Goal: Task Accomplishment & Management: Use online tool/utility

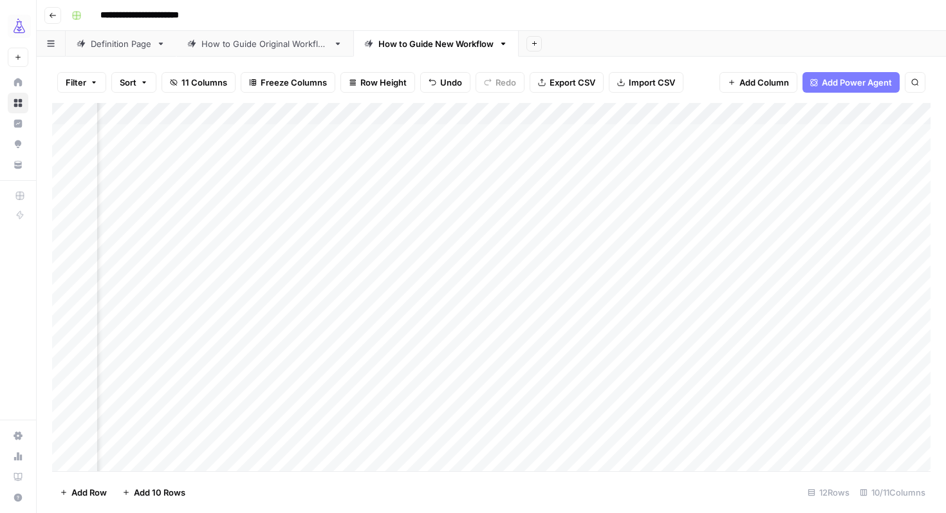
scroll to position [0, 863]
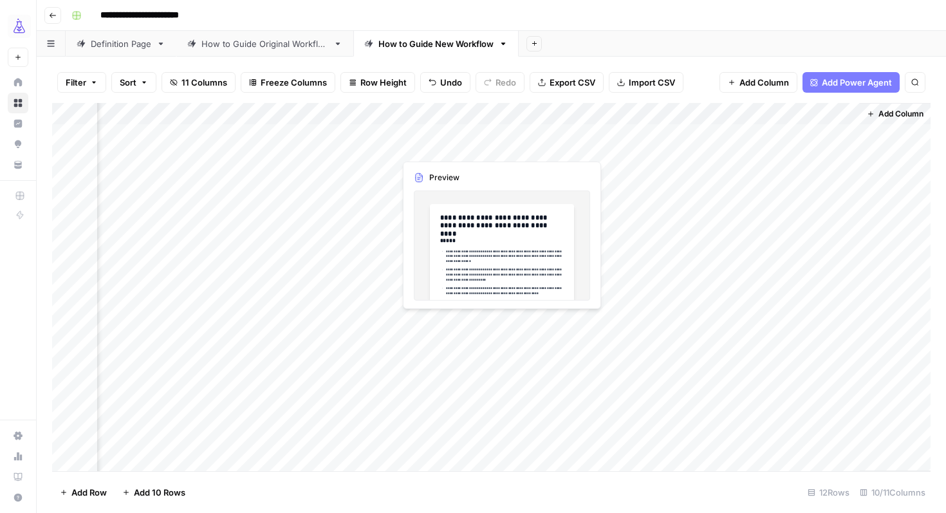
click at [432, 138] on div "Add Column" at bounding box center [491, 287] width 879 height 368
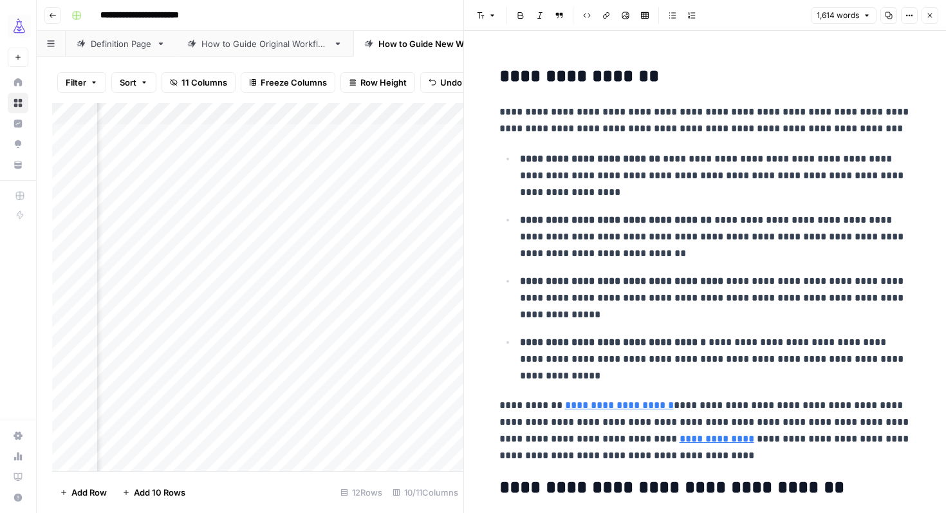
scroll to position [4553, 0]
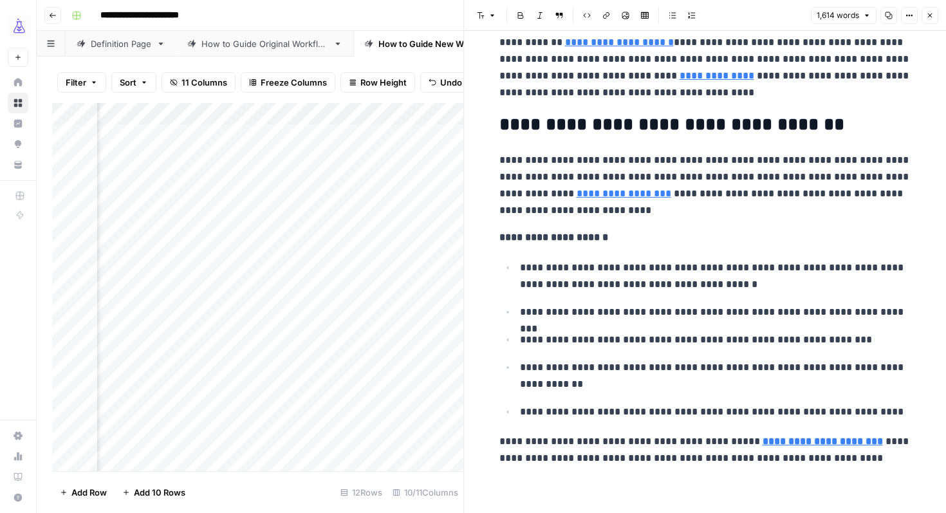
click at [933, 10] on button "Close" at bounding box center [930, 15] width 17 height 17
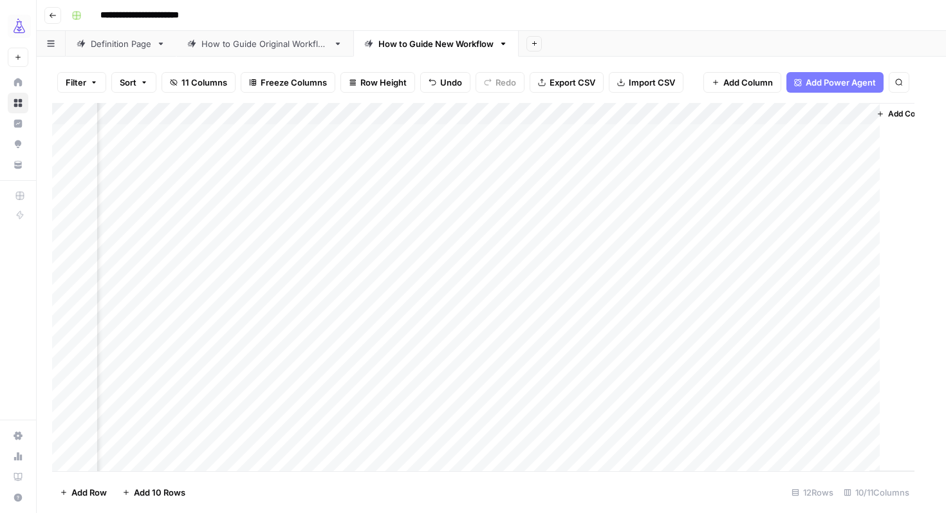
scroll to position [0, 848]
click at [398, 133] on div "Add Column" at bounding box center [491, 287] width 879 height 368
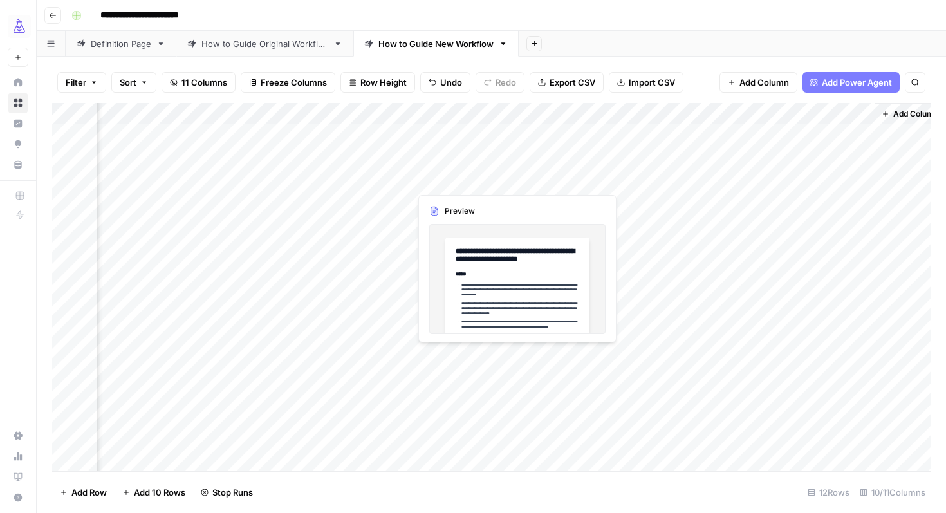
click at [476, 170] on div "Add Column" at bounding box center [491, 287] width 879 height 368
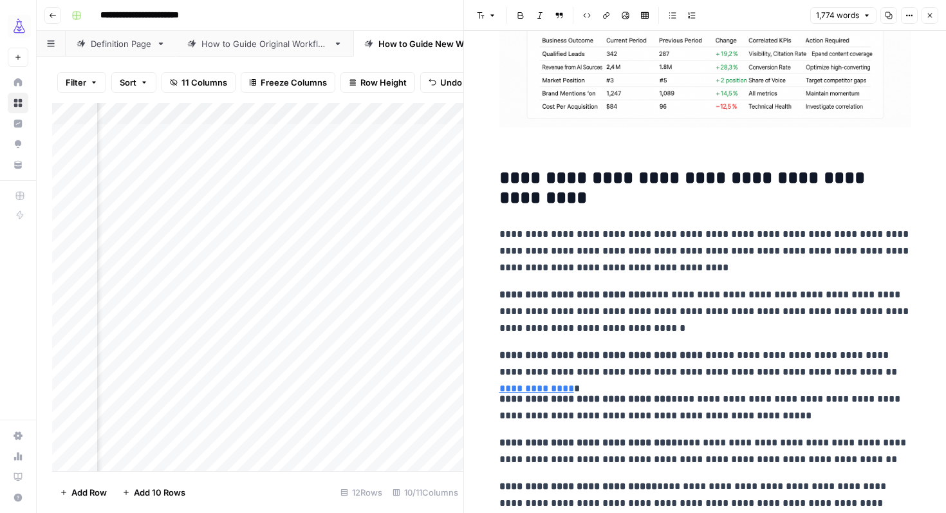
scroll to position [4861, 0]
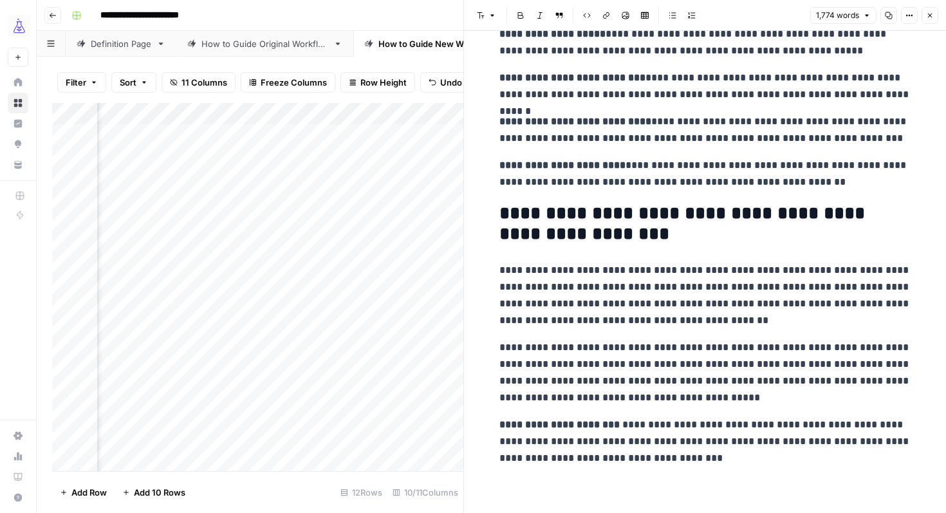
click at [436, 201] on div "Add Column" at bounding box center [257, 287] width 411 height 368
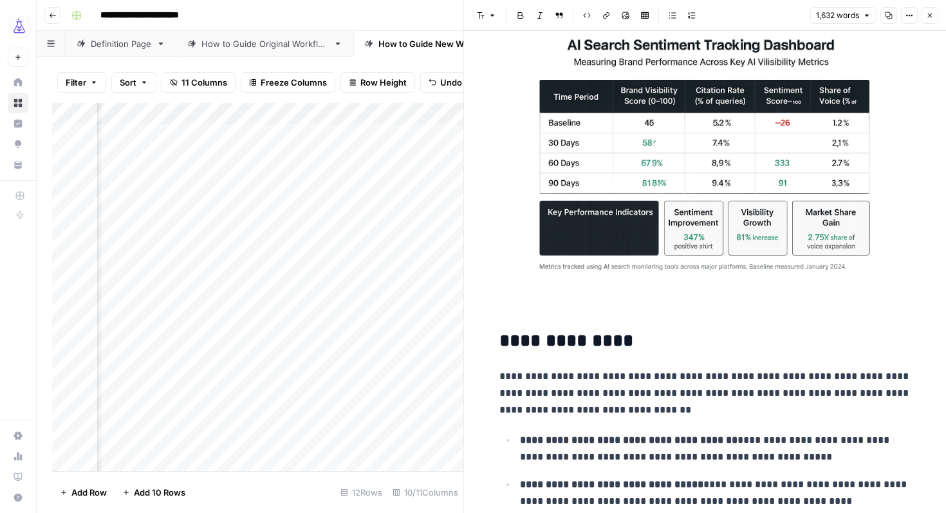
scroll to position [3517, 0]
click at [438, 290] on div "Add Column" at bounding box center [257, 287] width 411 height 368
click at [929, 18] on icon "button" at bounding box center [930, 16] width 8 height 8
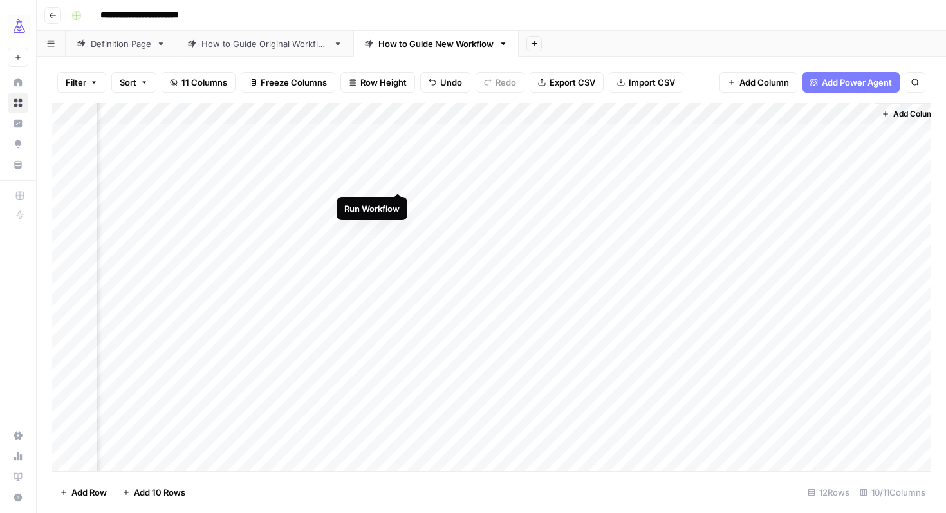
click at [401, 169] on div "Add Column" at bounding box center [491, 287] width 879 height 368
click at [400, 202] on div "Add Column" at bounding box center [491, 287] width 879 height 368
click at [407, 136] on div "Add Column" at bounding box center [491, 287] width 879 height 368
click at [270, 48] on div "How to Guide Original Workflow" at bounding box center [264, 43] width 127 height 13
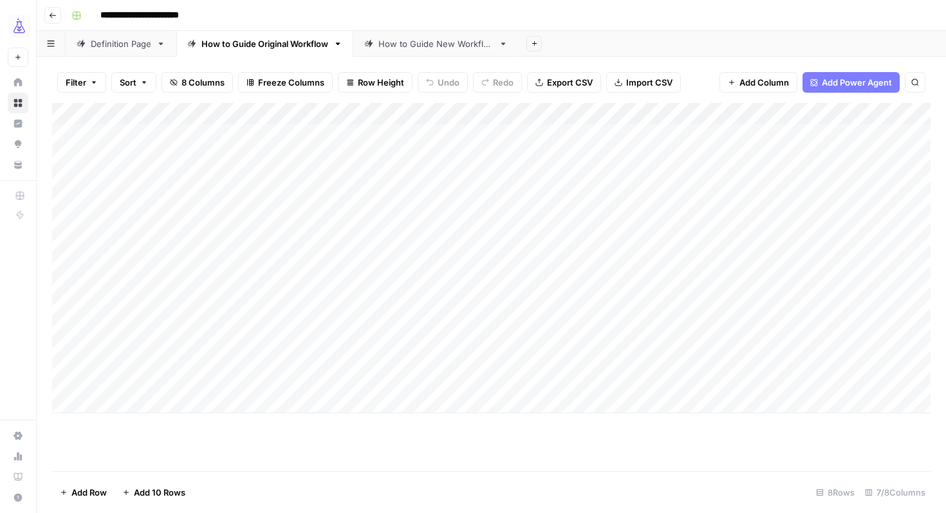
click at [829, 114] on div "Add Column" at bounding box center [491, 258] width 879 height 310
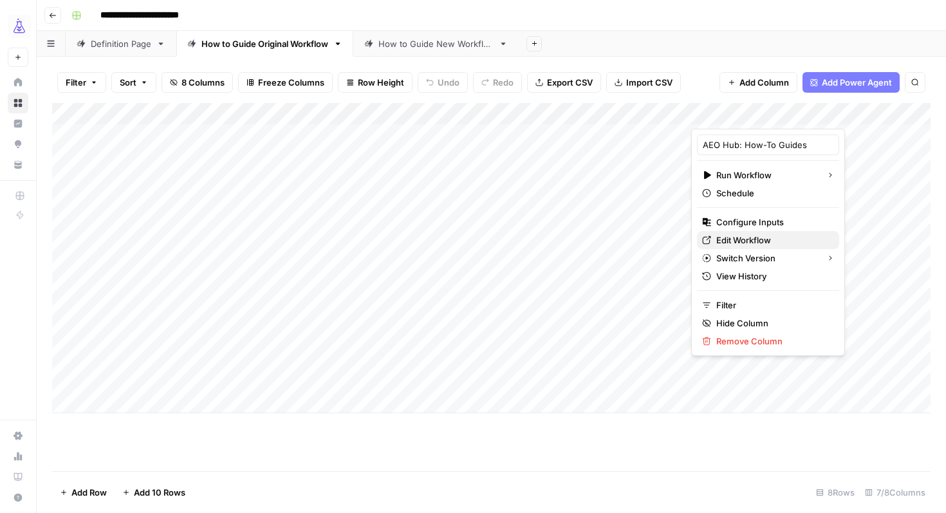
click at [742, 241] on span "Edit Workflow" at bounding box center [772, 240] width 113 height 13
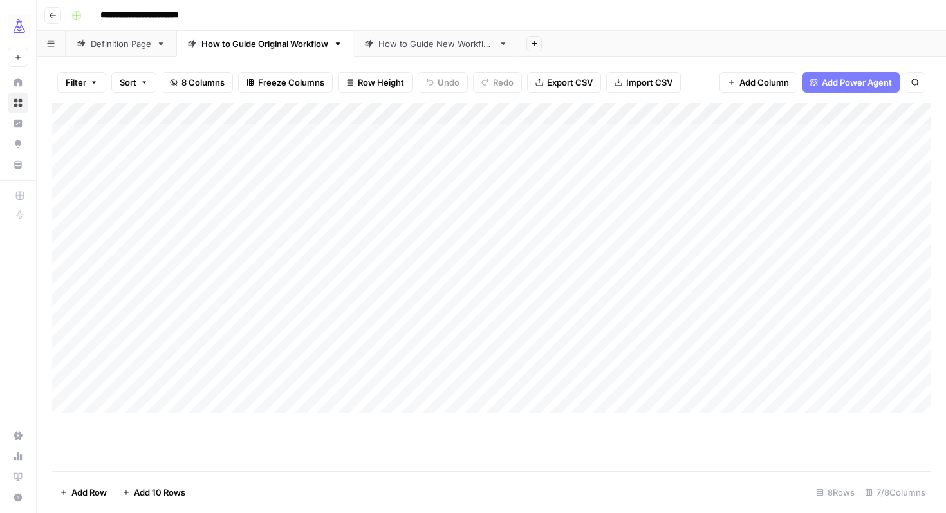
click at [417, 46] on div "How to Guide New Workflow" at bounding box center [436, 43] width 115 height 13
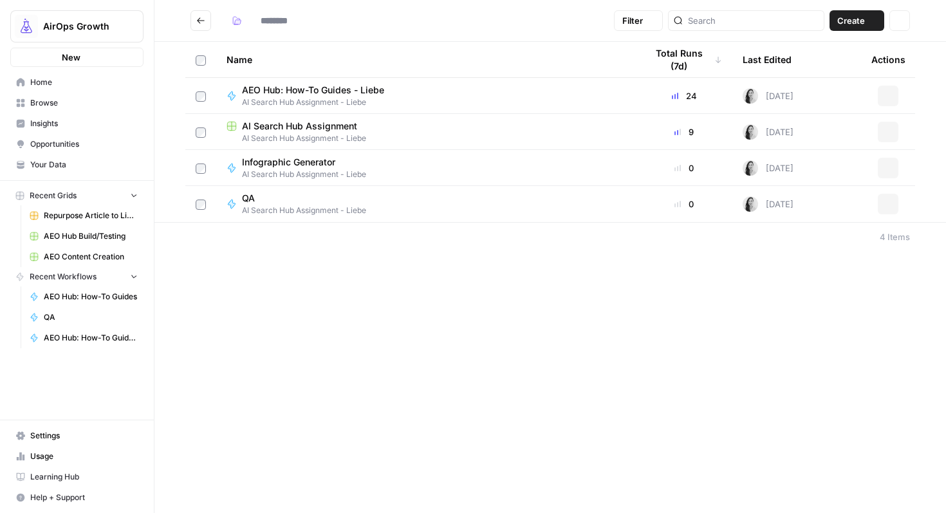
type input "**********"
click at [293, 121] on span "AI Search Hub Assignment" at bounding box center [299, 126] width 115 height 13
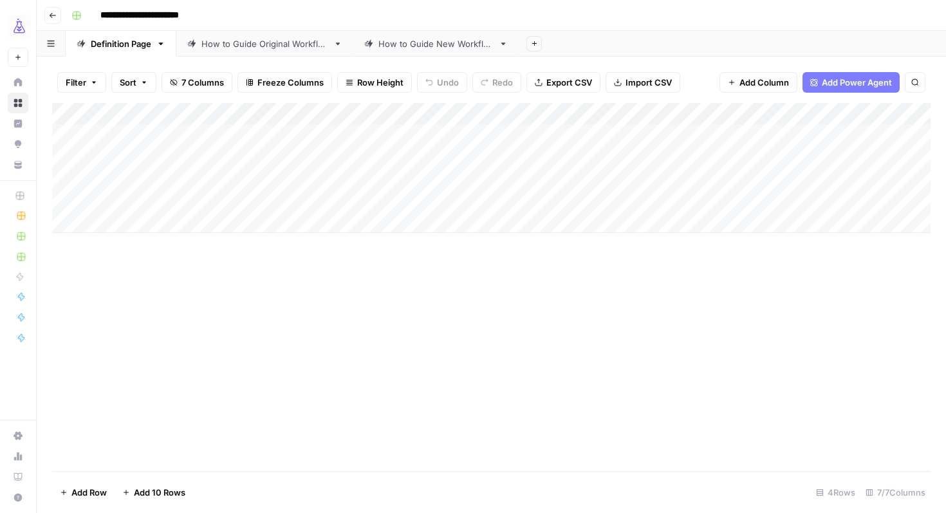
click at [411, 40] on div "How to Guide New Workflow" at bounding box center [436, 43] width 115 height 13
click at [294, 45] on div "How to Guide Original Workflow" at bounding box center [264, 43] width 127 height 13
click at [55, 14] on icon "button" at bounding box center [53, 16] width 8 height 8
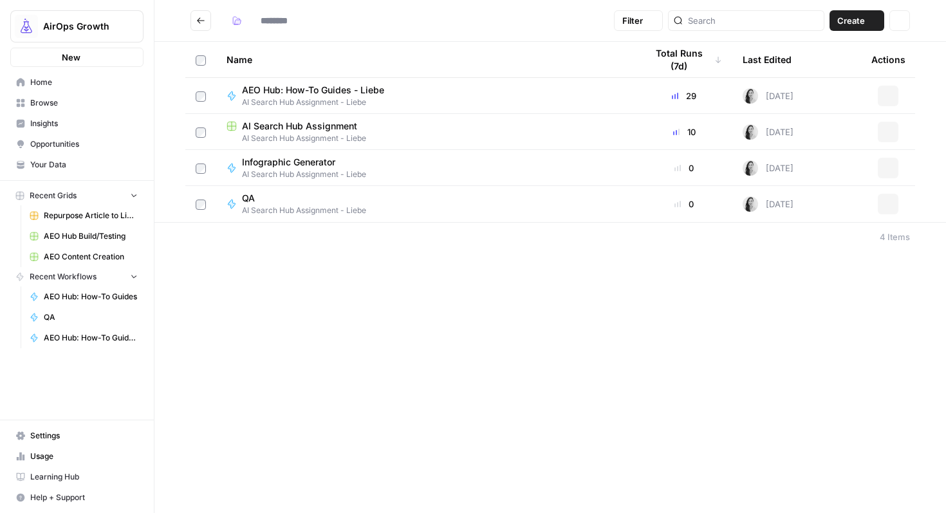
type input "**********"
click at [272, 89] on span "AEO Hub: How-To Guides - Liebe" at bounding box center [313, 90] width 142 height 13
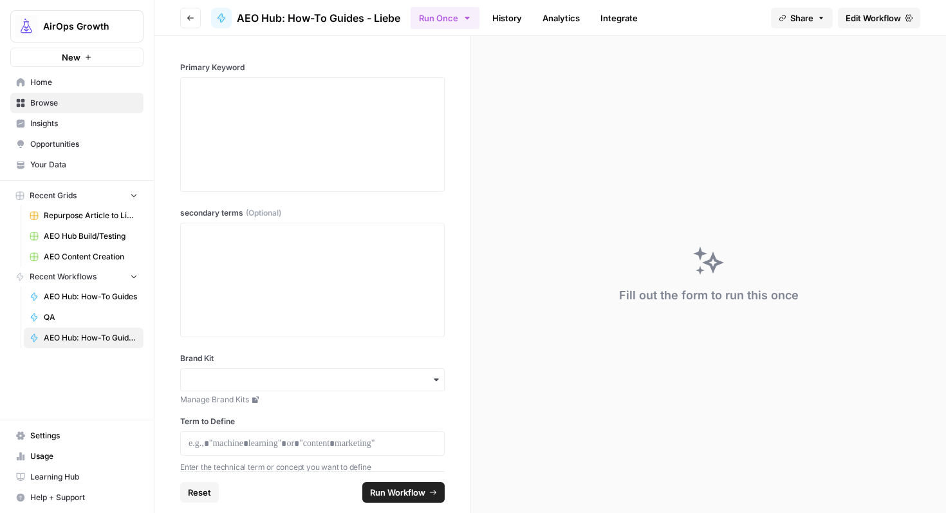
click at [847, 12] on span "Edit Workflow" at bounding box center [873, 18] width 55 height 13
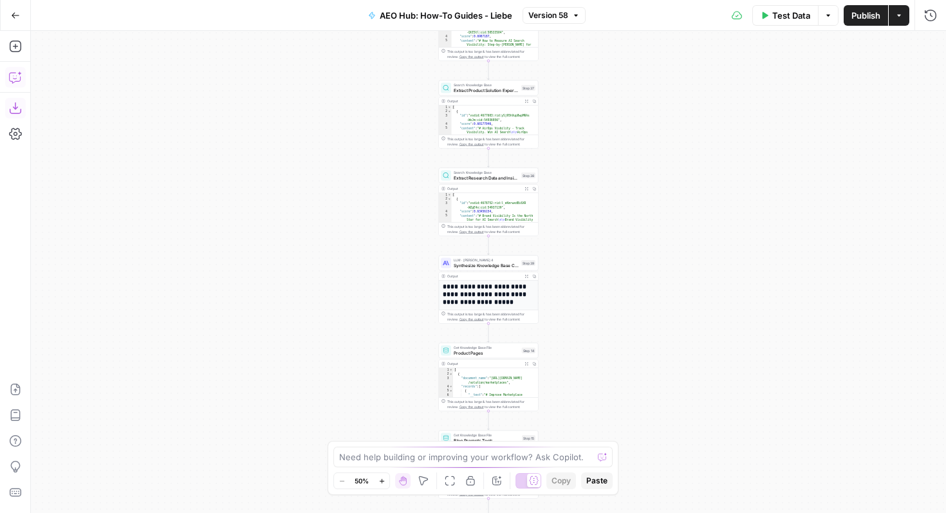
click at [17, 75] on icon "button" at bounding box center [15, 77] width 13 height 13
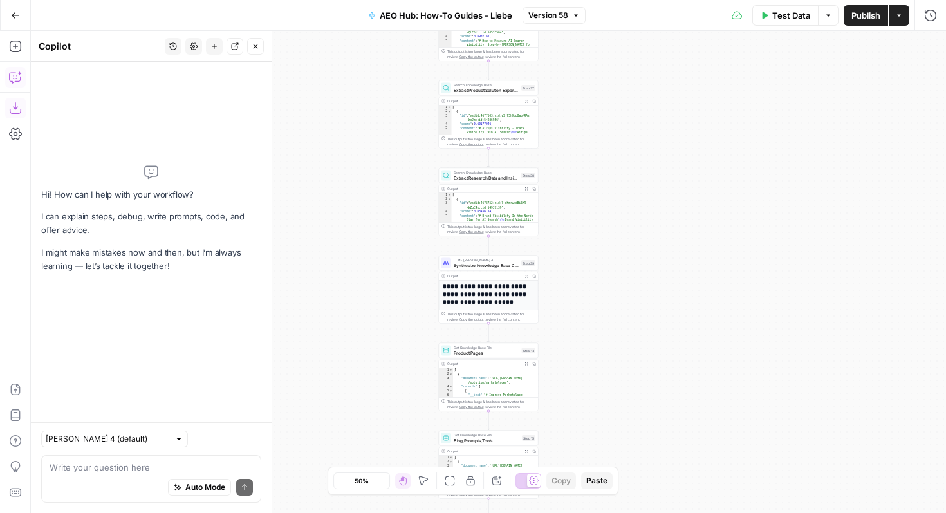
type textarea "HOw many active steps are in this workflow?"
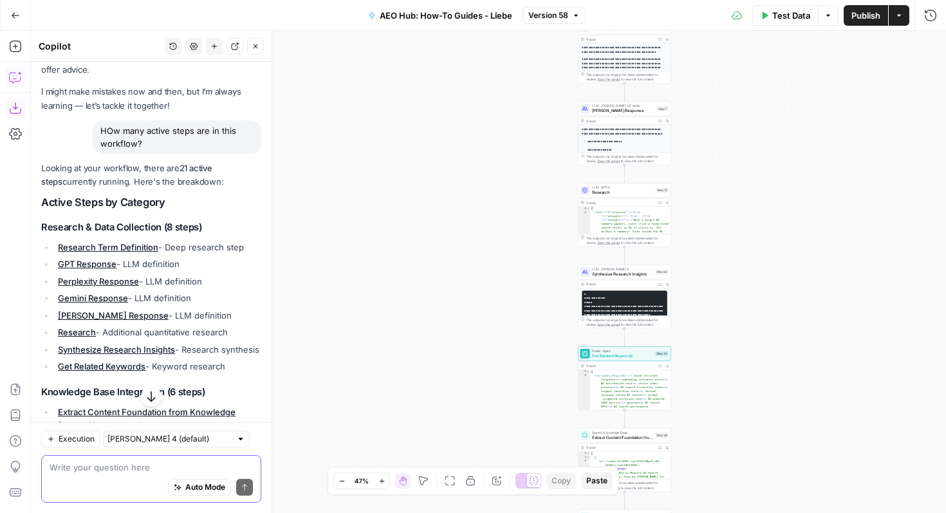
scroll to position [48, 0]
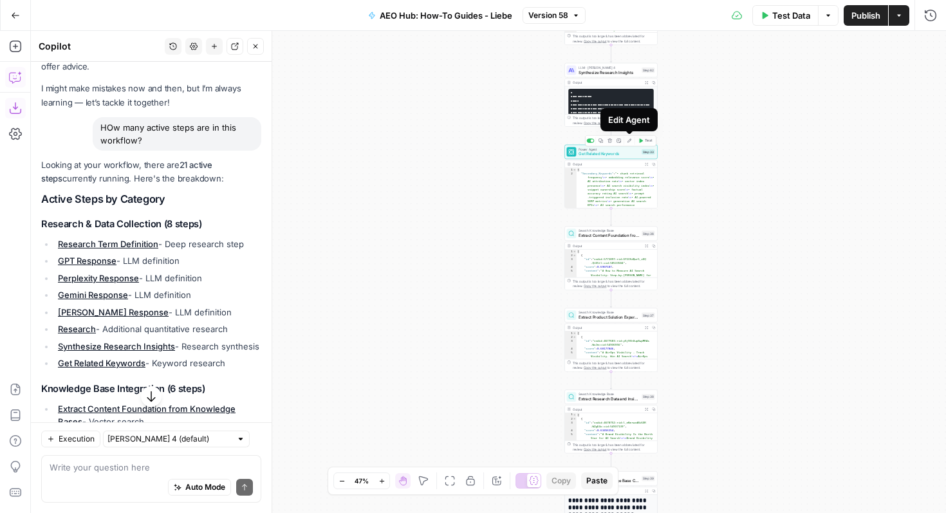
click at [629, 138] on icon "button" at bounding box center [629, 140] width 5 height 5
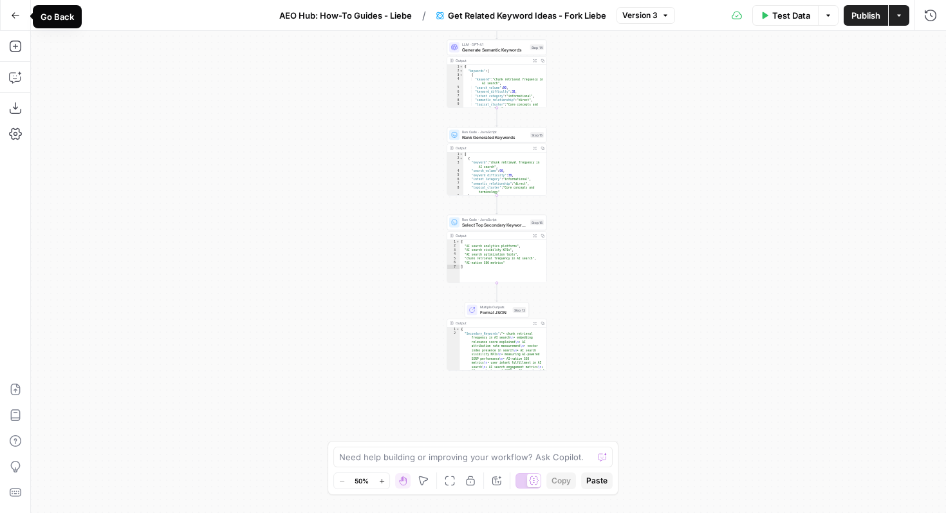
click at [18, 9] on button "Go Back" at bounding box center [15, 15] width 23 height 23
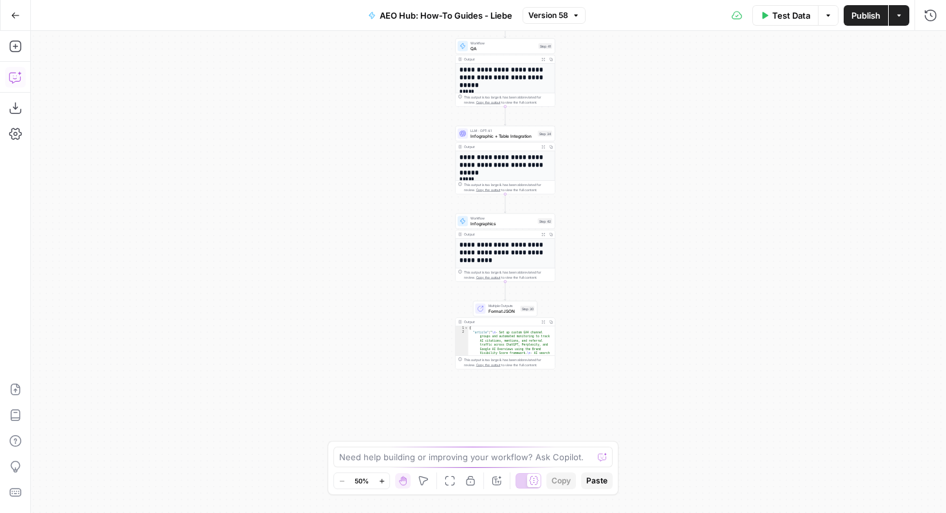
click at [10, 78] on icon "button" at bounding box center [15, 77] width 13 height 13
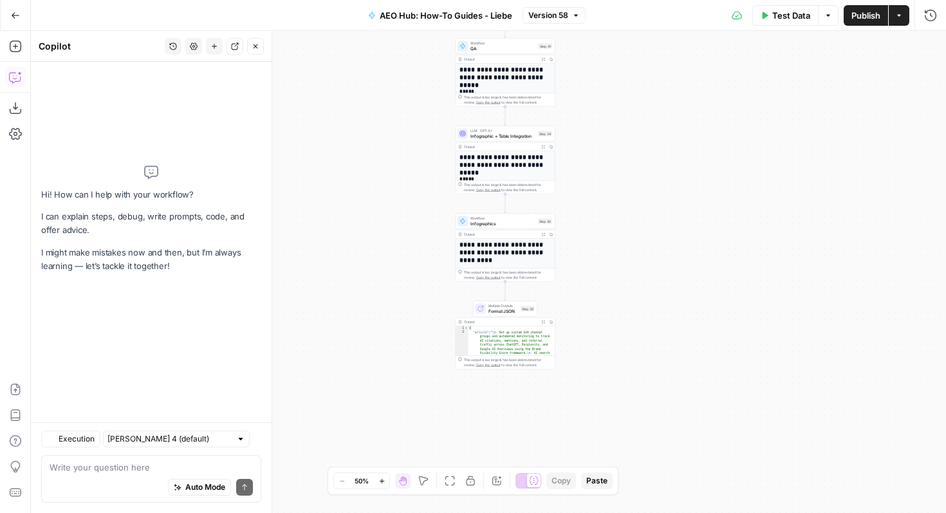
click at [177, 46] on button "History" at bounding box center [173, 46] width 17 height 17
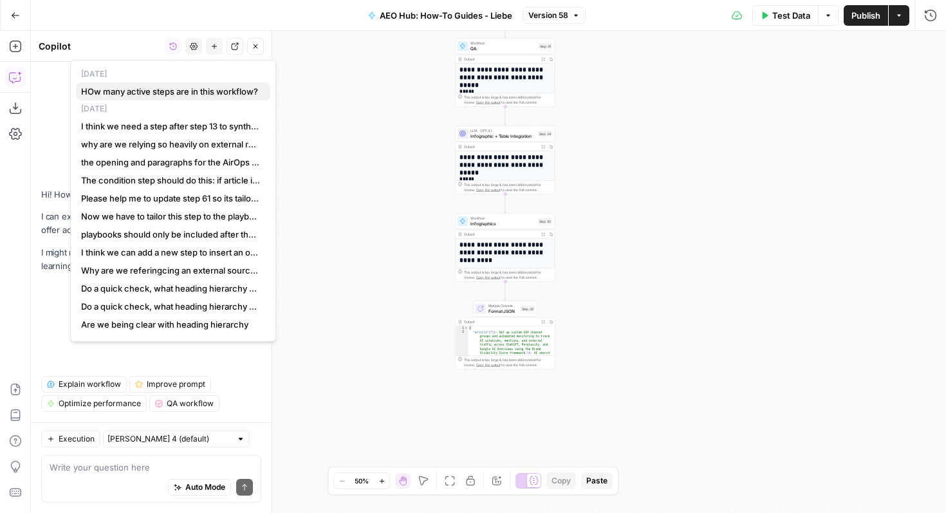
click at [162, 89] on span "HOw many active steps are in this workflow?" at bounding box center [170, 91] width 179 height 13
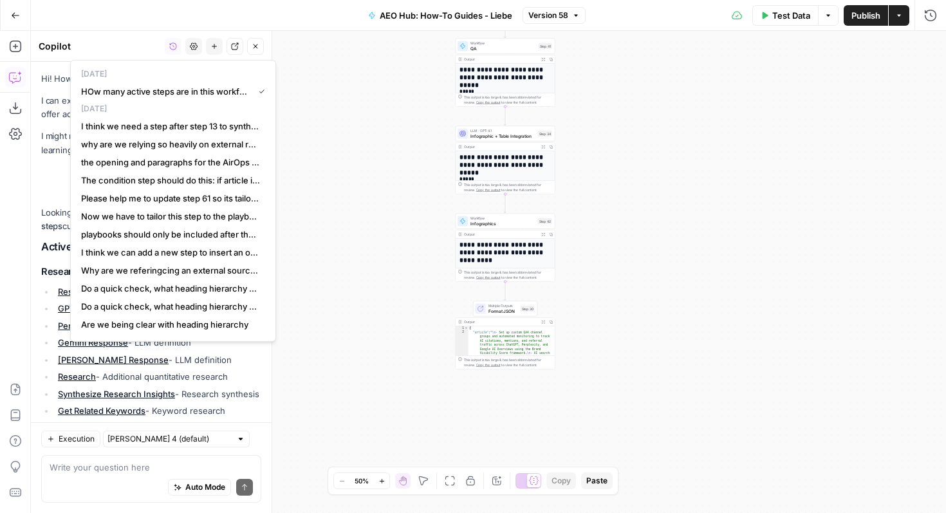
scroll to position [480, 0]
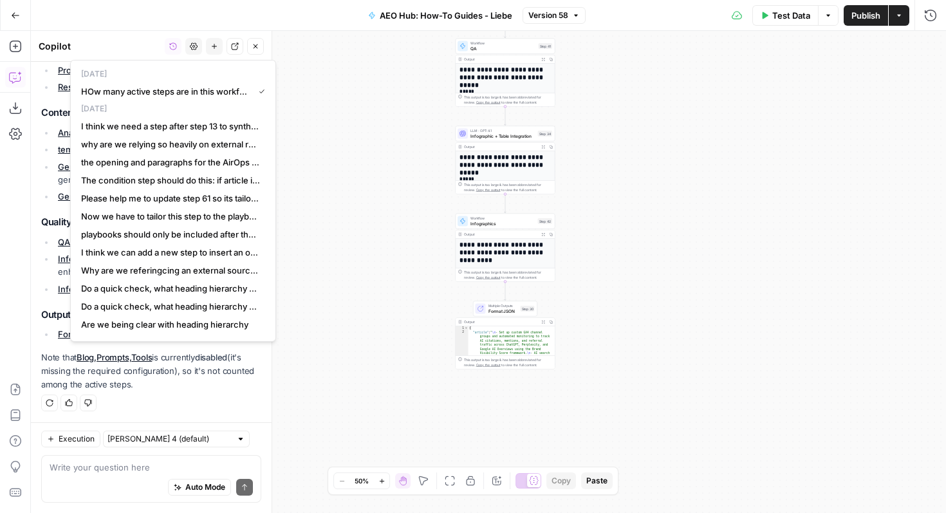
click at [365, 321] on div "Workflow Input Settings Inputs Perplexity Deep Research Research Term Definitio…" at bounding box center [488, 272] width 915 height 482
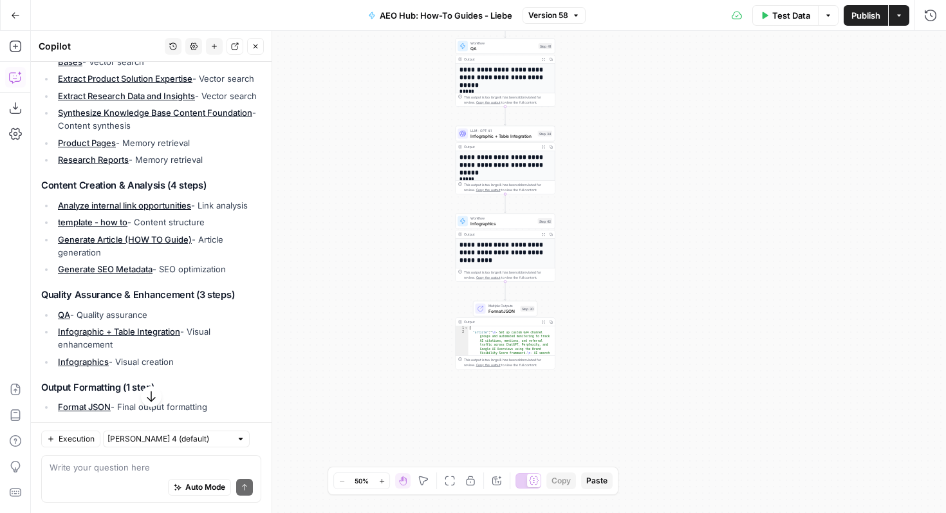
scroll to position [406, 0]
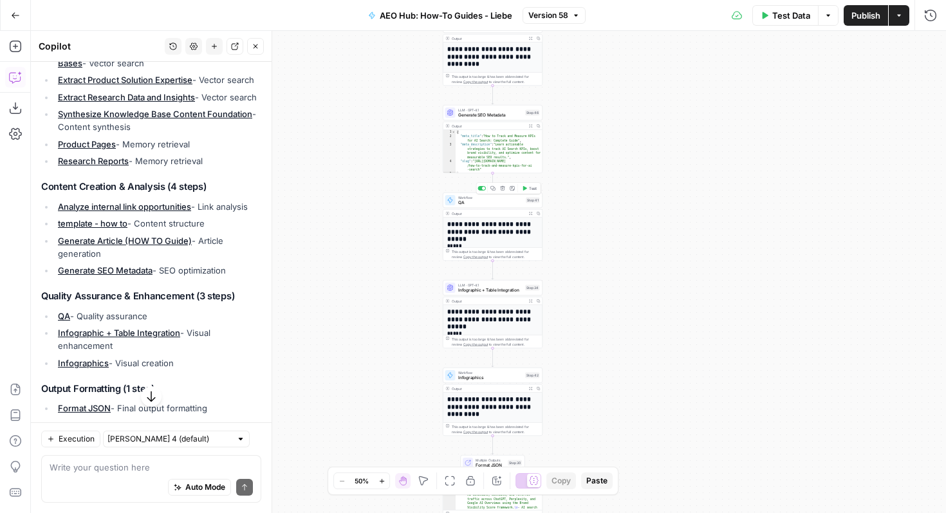
click at [476, 202] on span "QA" at bounding box center [491, 203] width 66 height 6
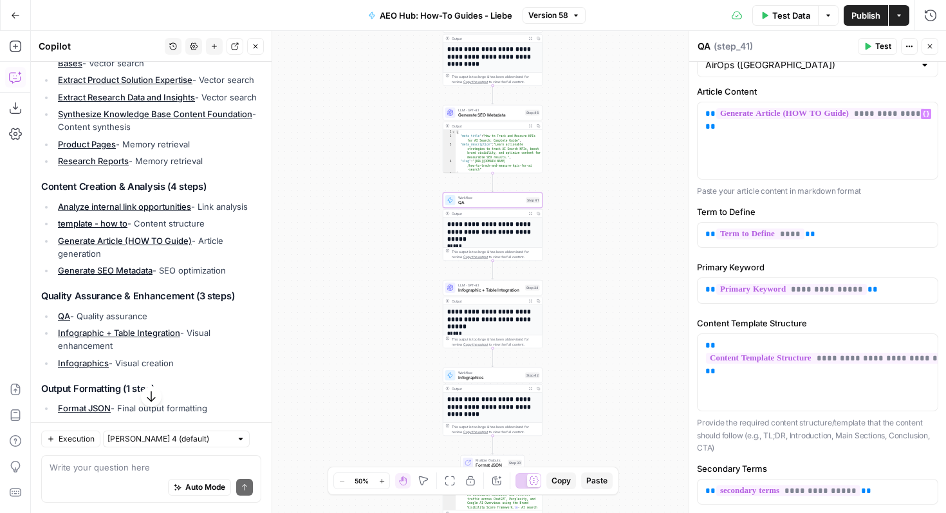
scroll to position [196, 0]
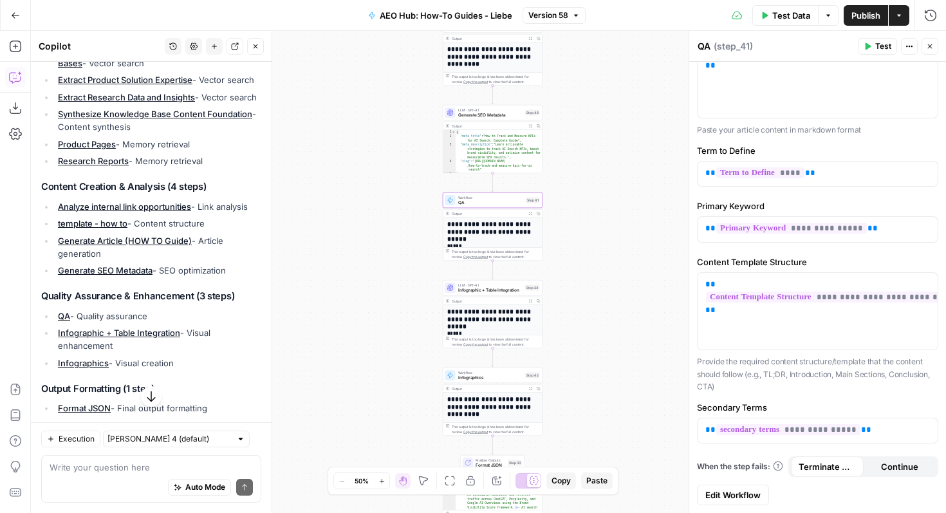
click at [734, 497] on span "Edit Workflow" at bounding box center [733, 495] width 55 height 13
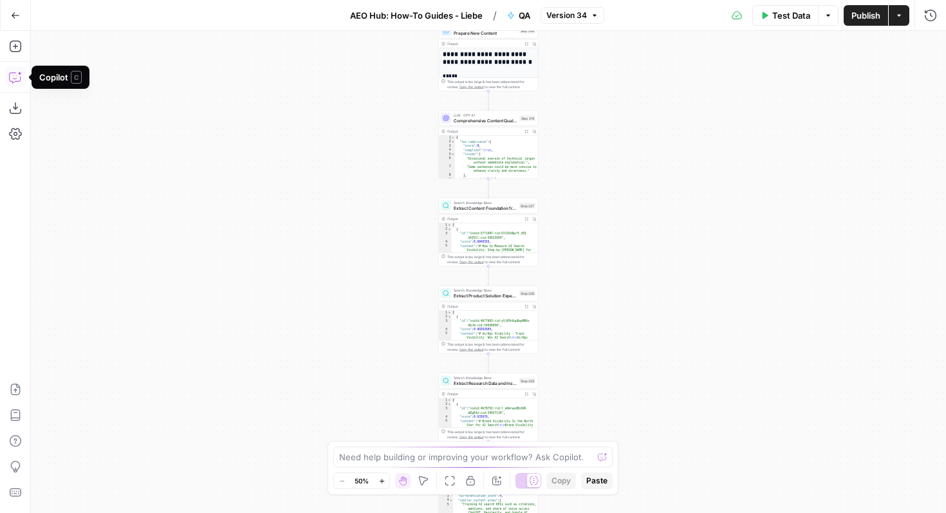
click at [16, 71] on icon "button" at bounding box center [15, 77] width 13 height 13
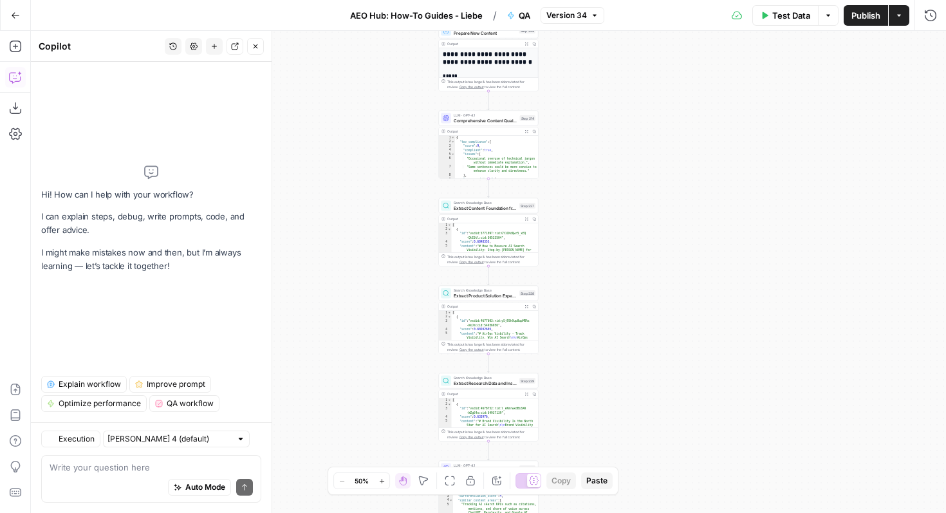
type textarea "HOw many active steps are in this workflow?"
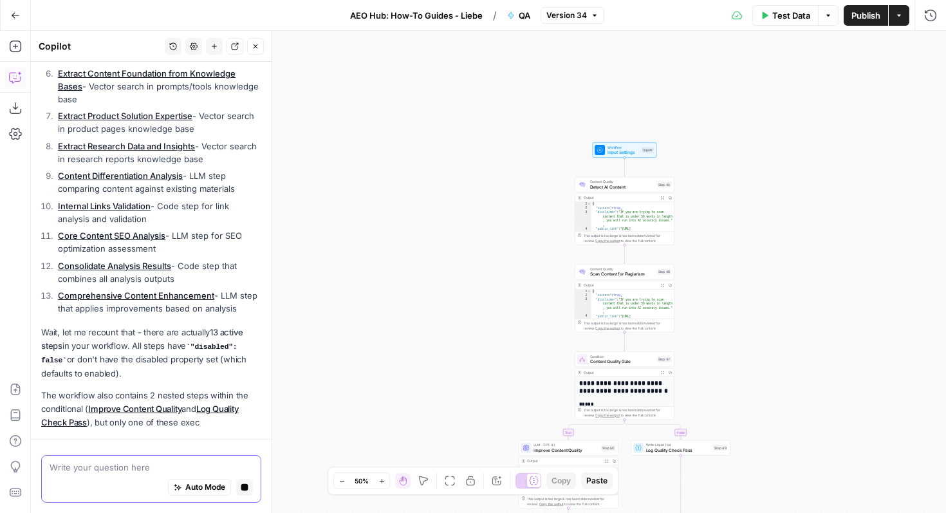
scroll to position [359, 0]
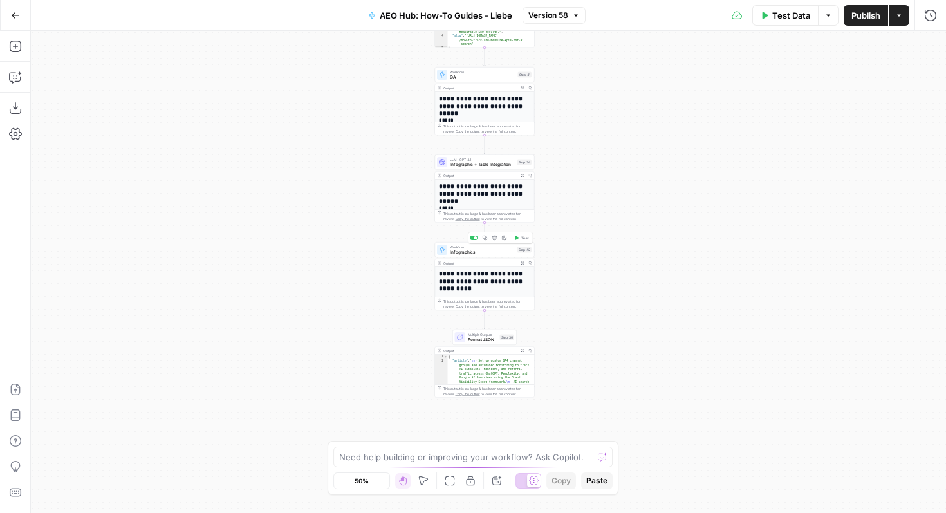
click at [500, 247] on span "Workflow" at bounding box center [482, 247] width 65 height 5
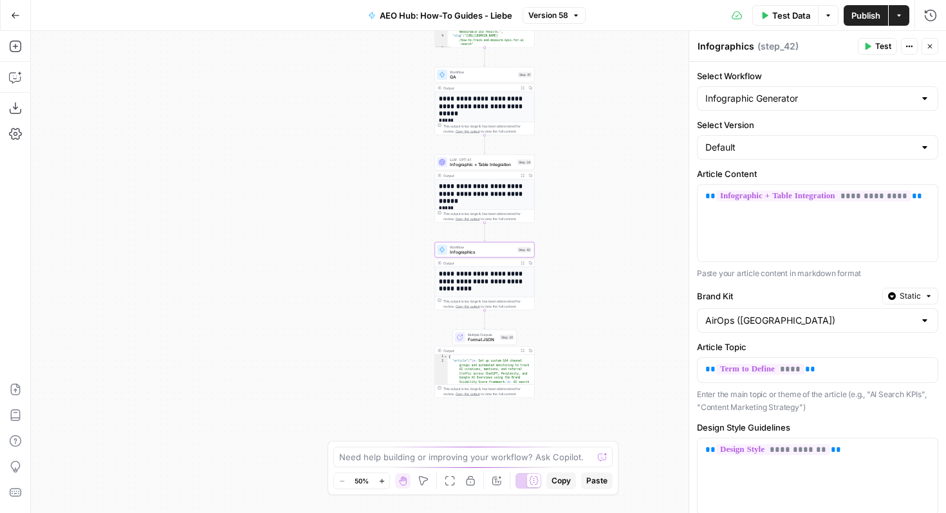
scroll to position [97, 0]
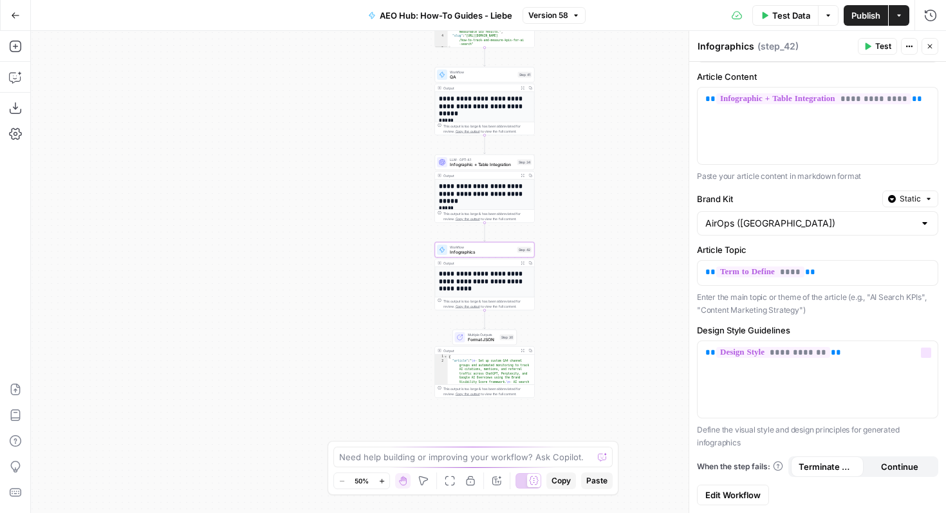
click at [733, 498] on span "Edit Workflow" at bounding box center [733, 495] width 55 height 13
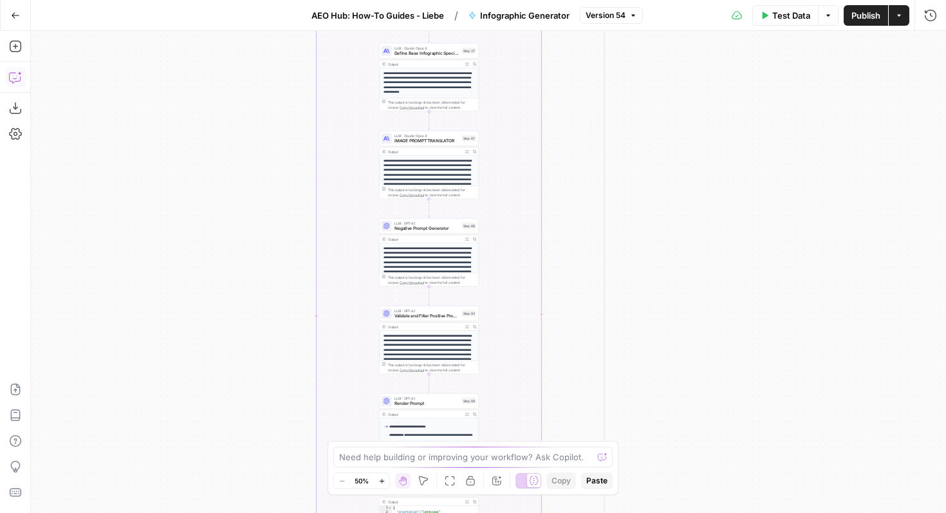
click at [13, 82] on icon "button" at bounding box center [15, 77] width 13 height 13
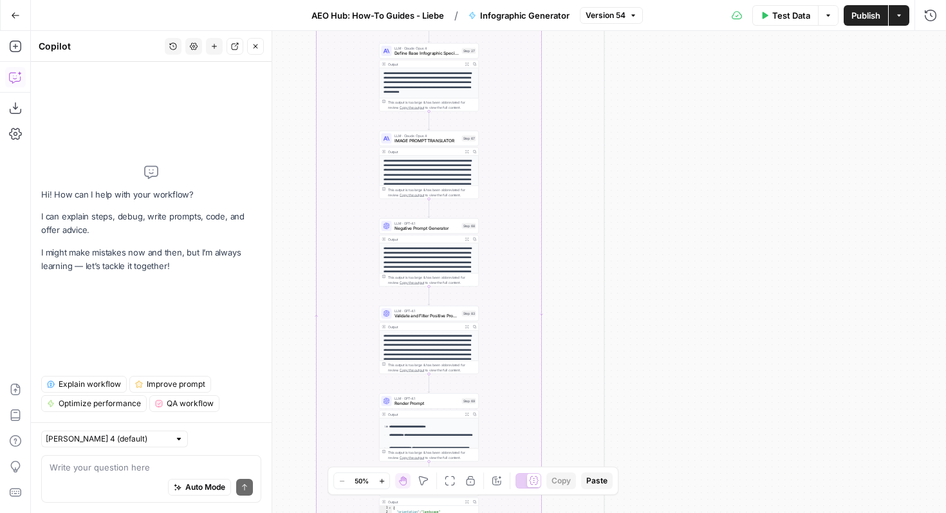
type textarea "HOw many active steps are in this workflow?"
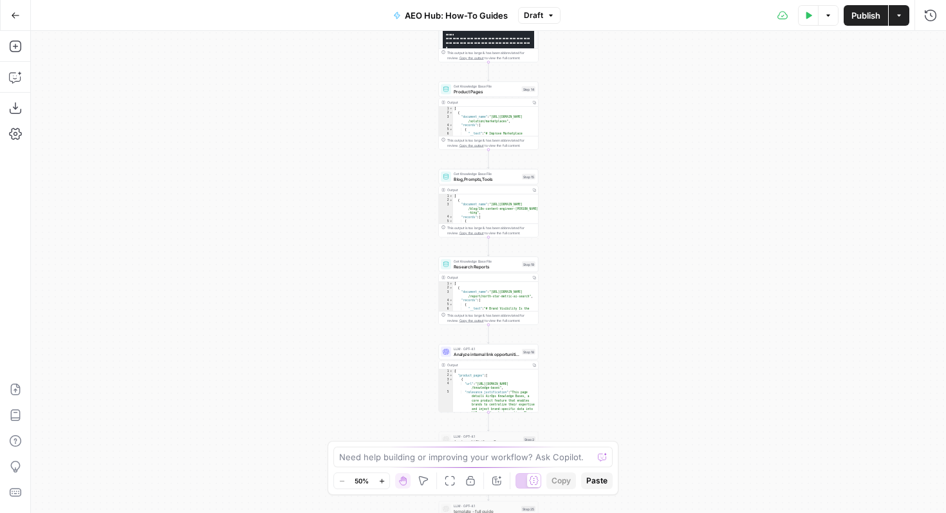
click at [13, 74] on icon "button" at bounding box center [15, 77] width 13 height 13
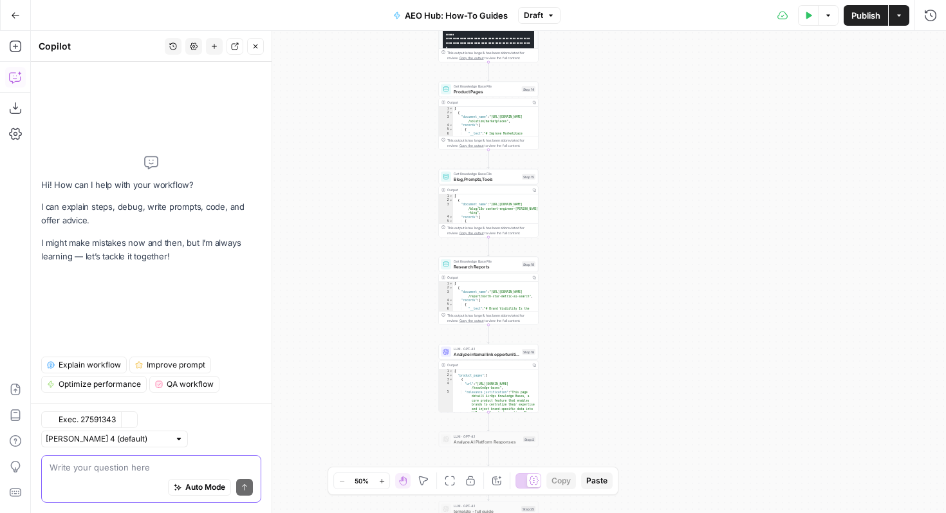
type textarea "J"
type textarea "HOw many active steps are in this workflow?"
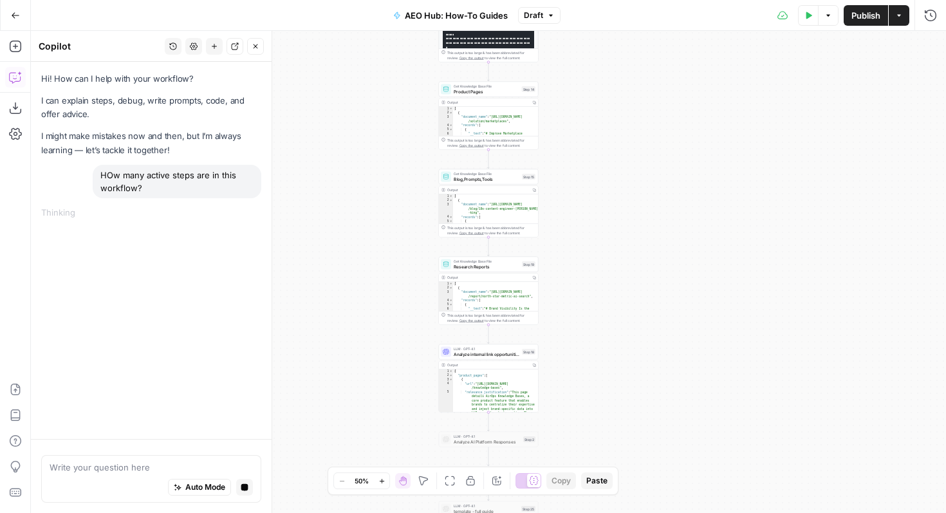
drag, startPoint x: 145, startPoint y: 186, endPoint x: 95, endPoint y: 172, distance: 52.8
click at [95, 172] on div "HOw many active steps are in this workflow?" at bounding box center [177, 181] width 169 height 33
copy div "HOw many active steps are in this workflow?"
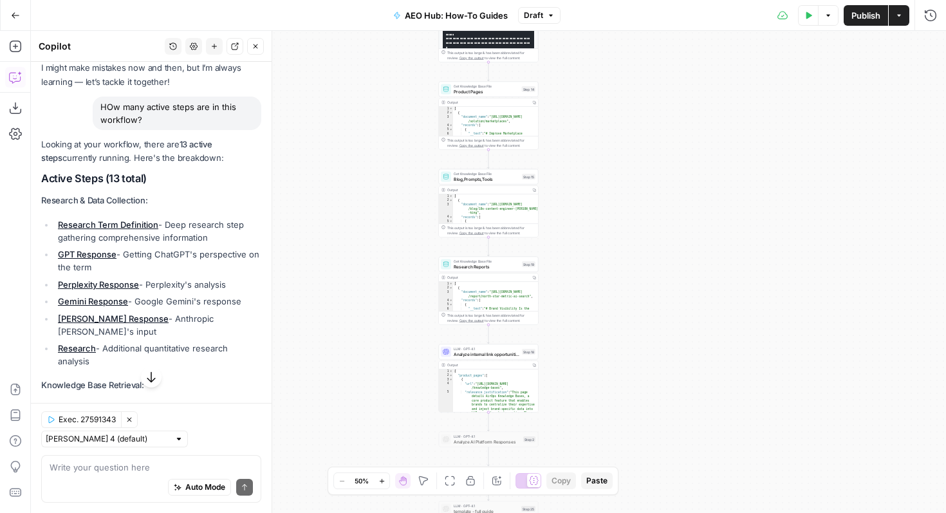
scroll to position [72, 0]
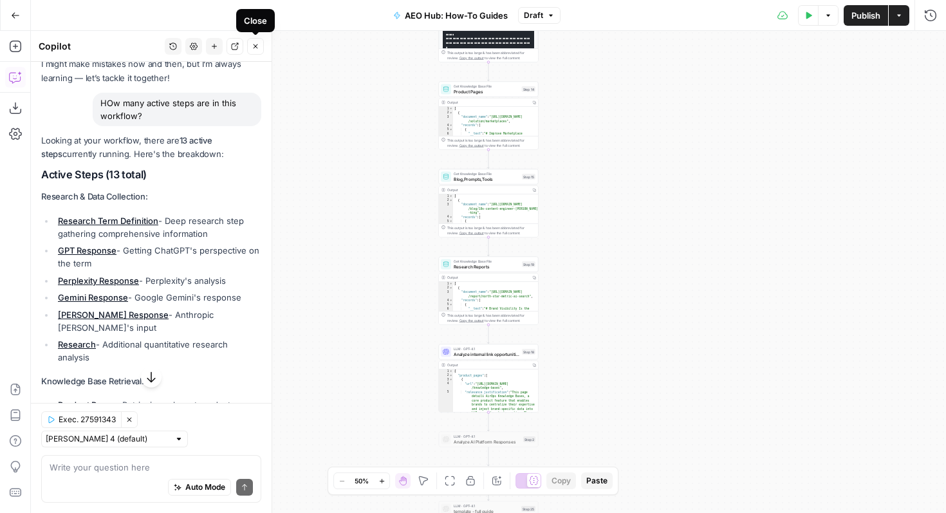
click at [261, 39] on button "Close" at bounding box center [255, 46] width 17 height 17
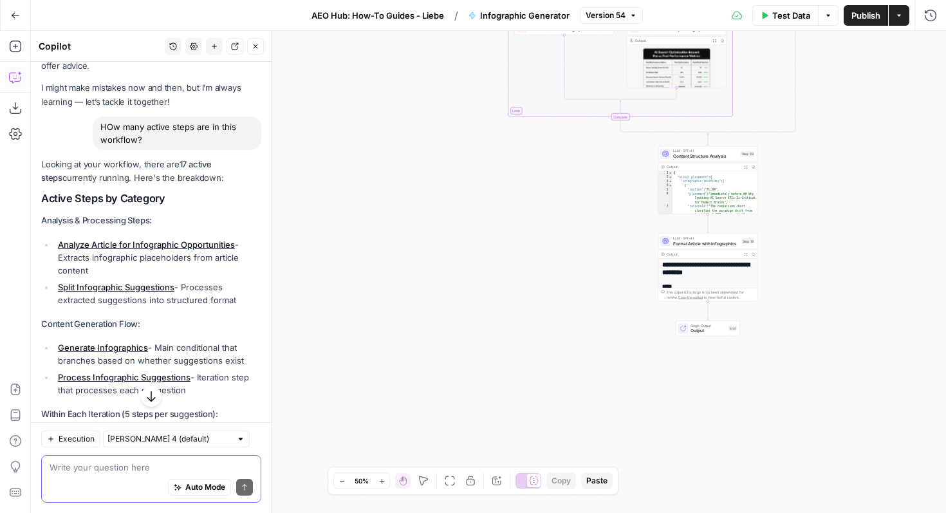
scroll to position [52, 0]
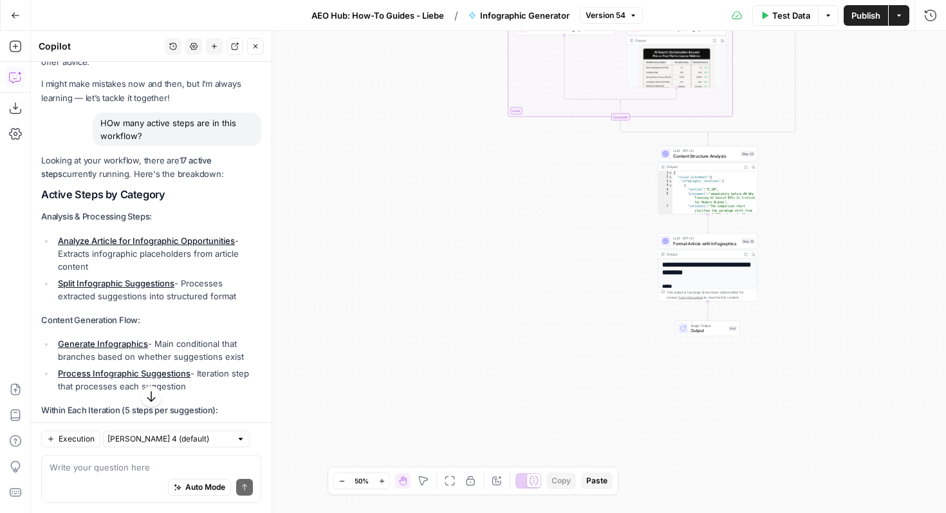
click at [16, 17] on icon "button" at bounding box center [15, 15] width 9 height 9
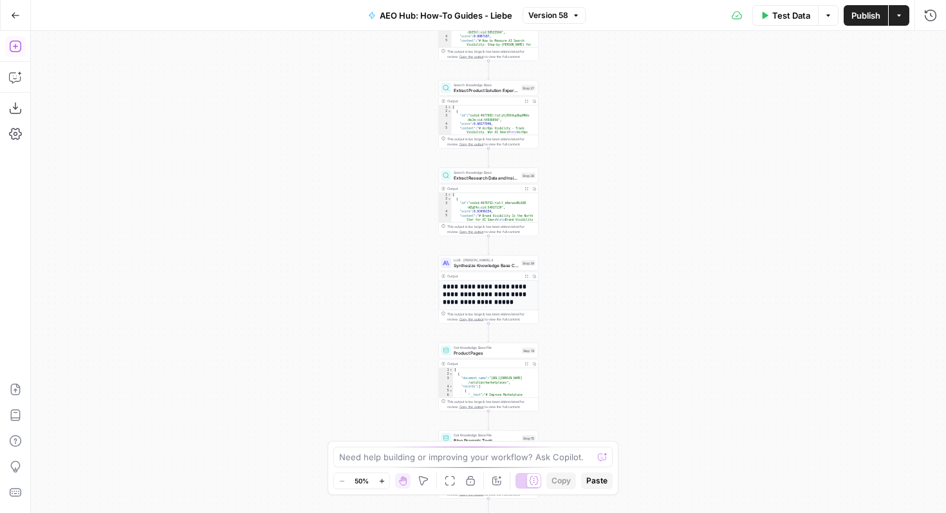
click at [21, 6] on button "Go Back" at bounding box center [15, 15] width 23 height 23
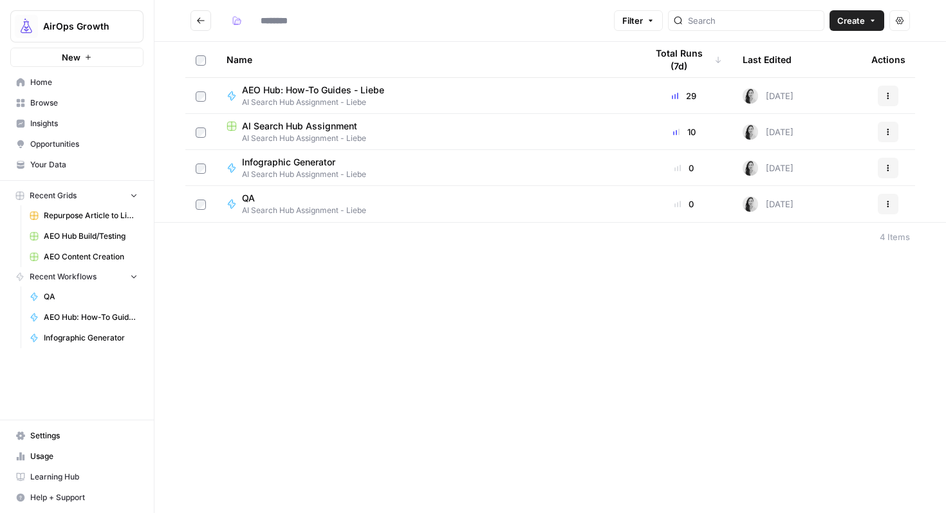
type input "**********"
click at [234, 133] on span "AI Search Hub Assignment - Liebe" at bounding box center [426, 139] width 399 height 12
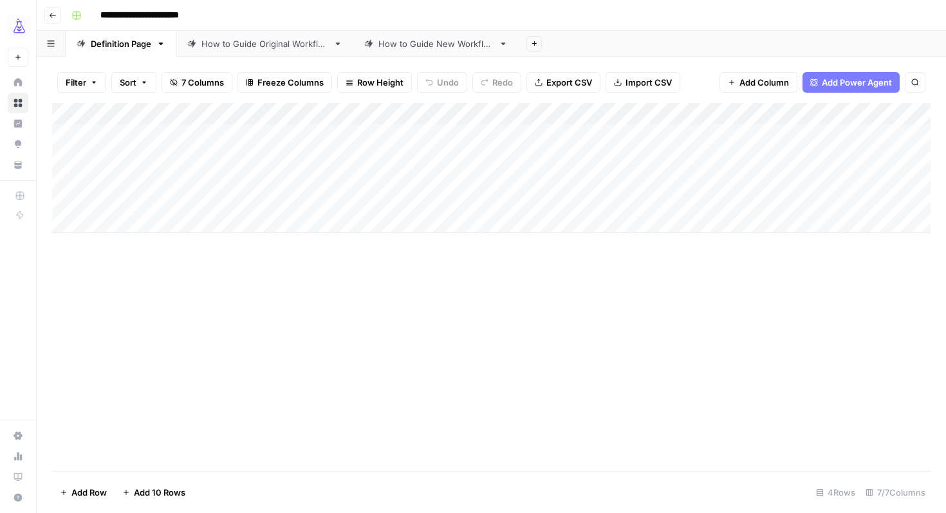
click at [471, 49] on div "How to Guide New Workflow" at bounding box center [436, 43] width 115 height 13
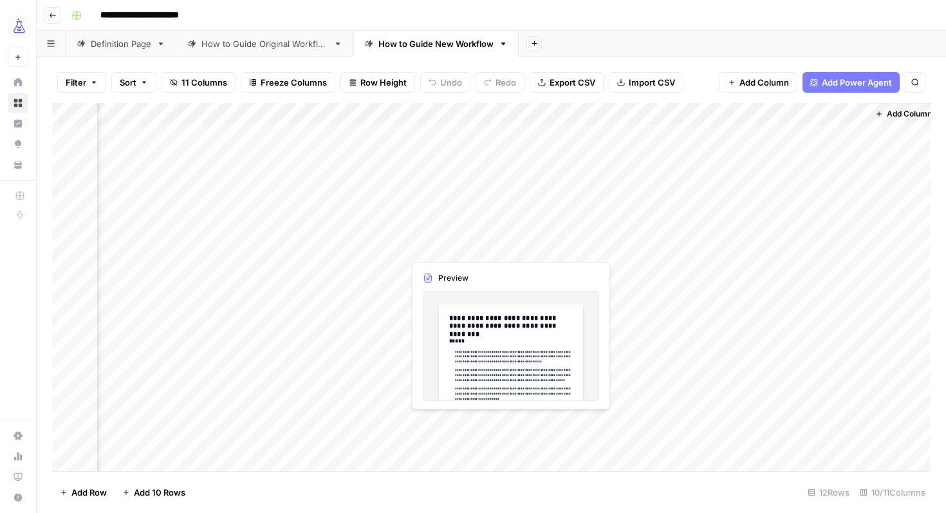
click at [459, 244] on div "Add Column" at bounding box center [491, 287] width 879 height 368
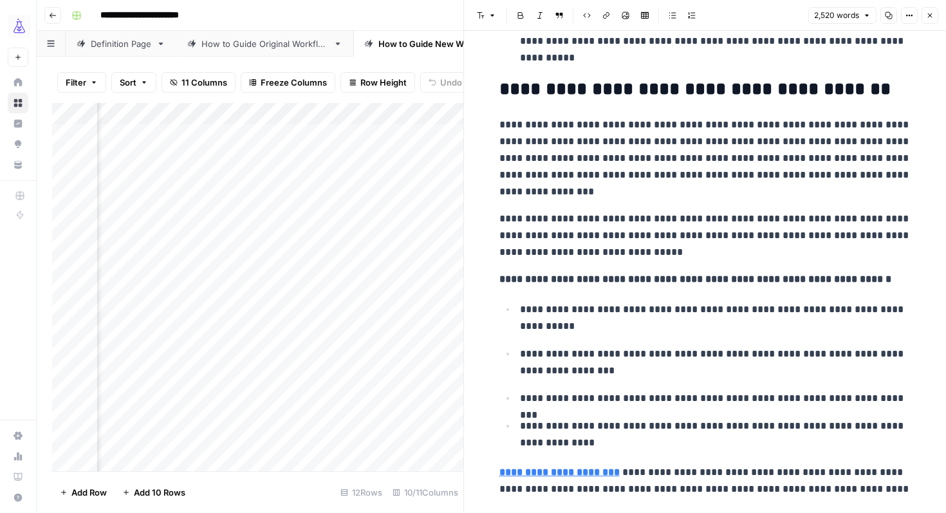
scroll to position [6638, 0]
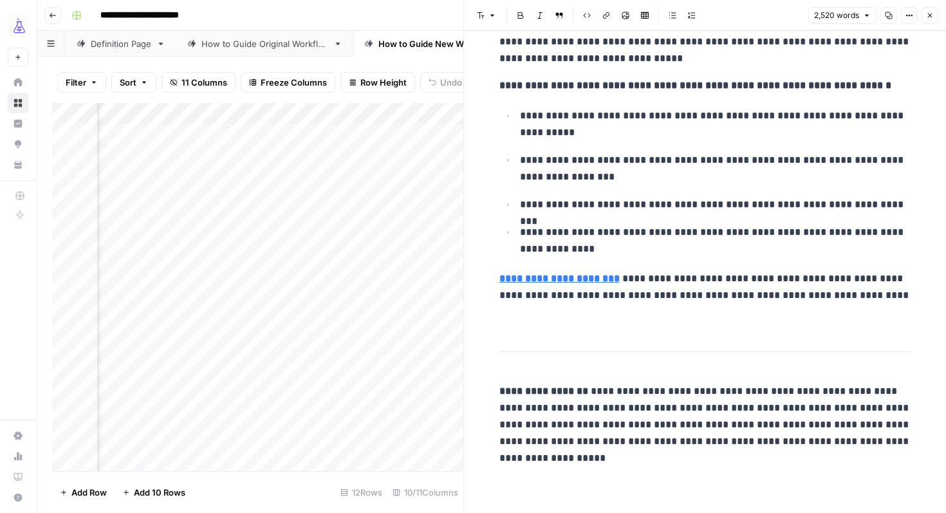
click at [605, 453] on p "**********" at bounding box center [706, 425] width 412 height 84
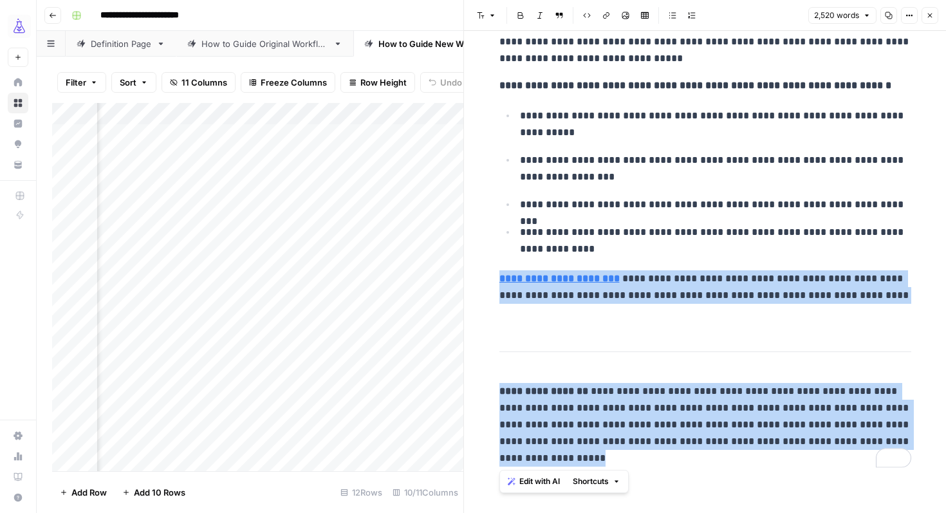
drag, startPoint x: 604, startPoint y: 460, endPoint x: 493, endPoint y: 341, distance: 162.6
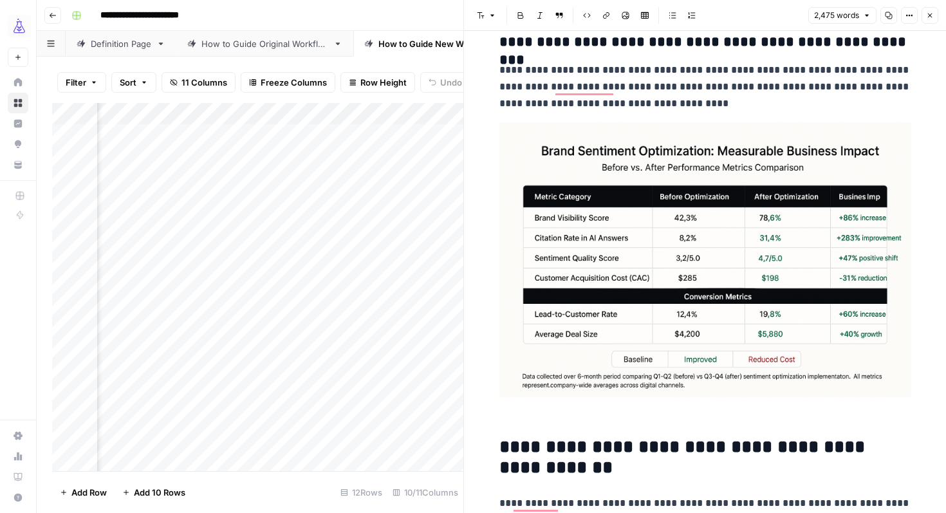
scroll to position [0, 0]
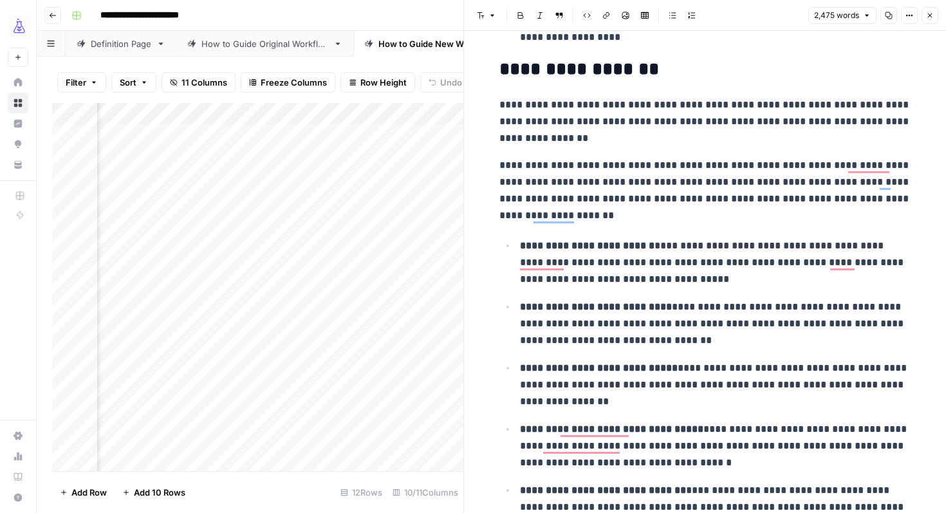
click at [933, 15] on icon "button" at bounding box center [930, 16] width 8 height 8
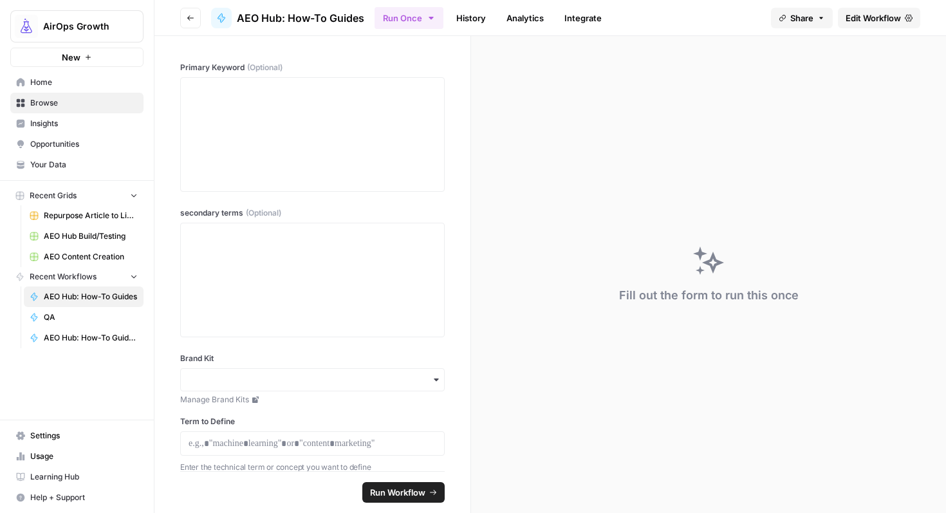
click at [573, 52] on div "Fill out the form to run this once" at bounding box center [708, 274] width 475 height 477
